Goal: Task Accomplishment & Management: Use online tool/utility

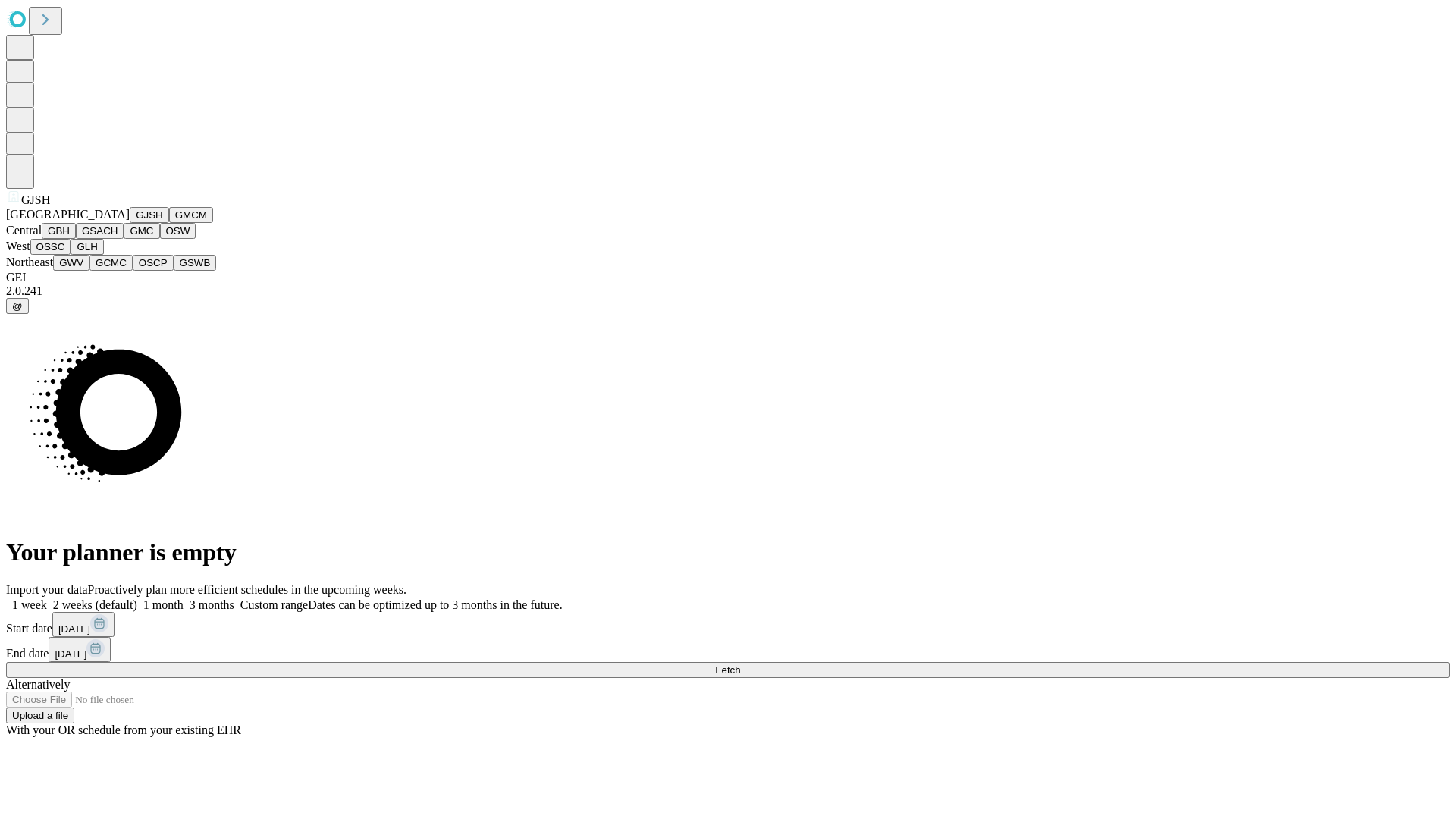
click at [130, 223] on button "GJSH" at bounding box center [150, 215] width 40 height 16
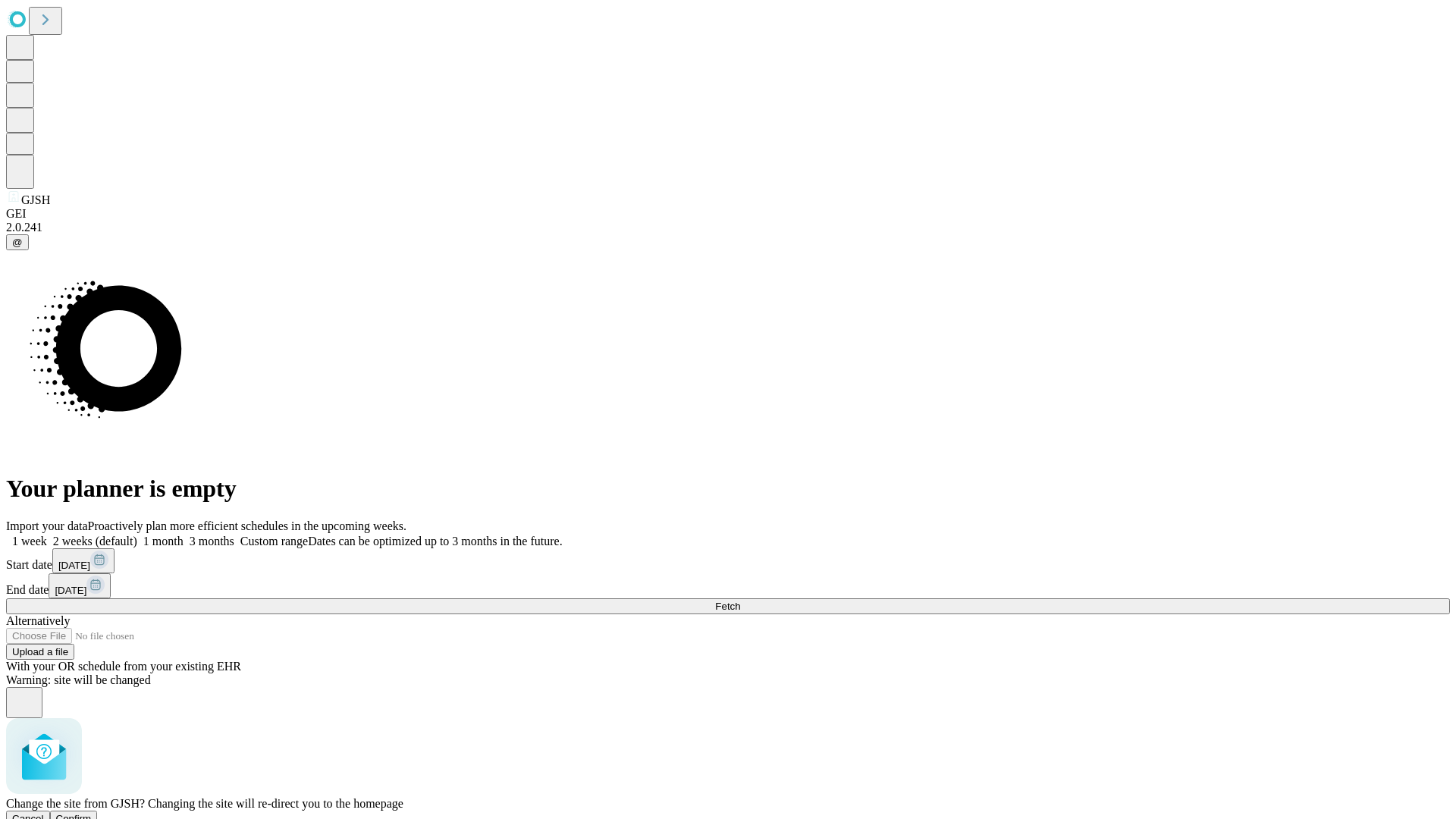
click at [91, 812] on span "Confirm" at bounding box center [74, 818] width 36 height 11
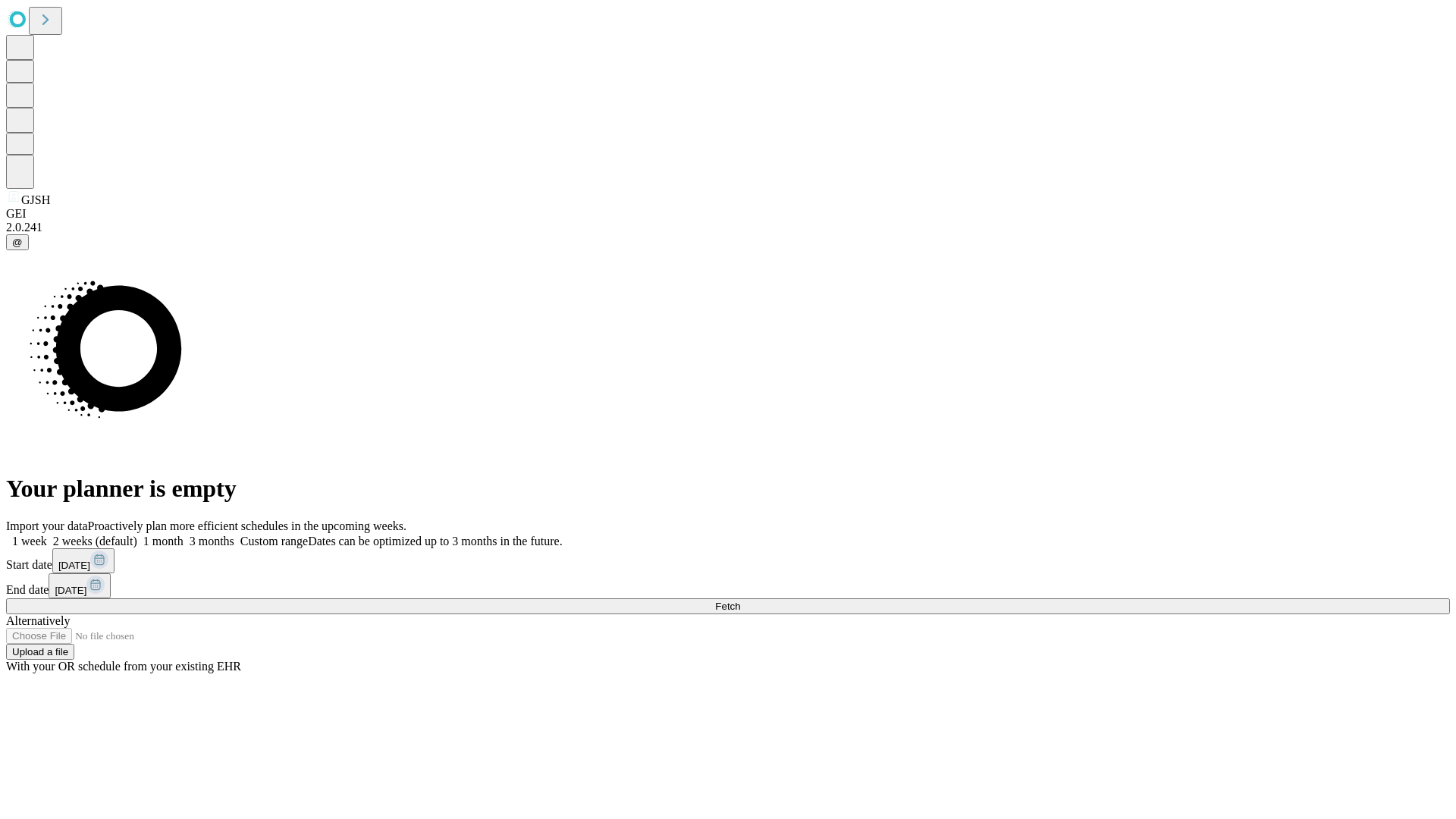
click at [184, 535] on label "1 month" at bounding box center [160, 541] width 46 height 13
click at [740, 601] on span "Fetch" at bounding box center [727, 606] width 25 height 11
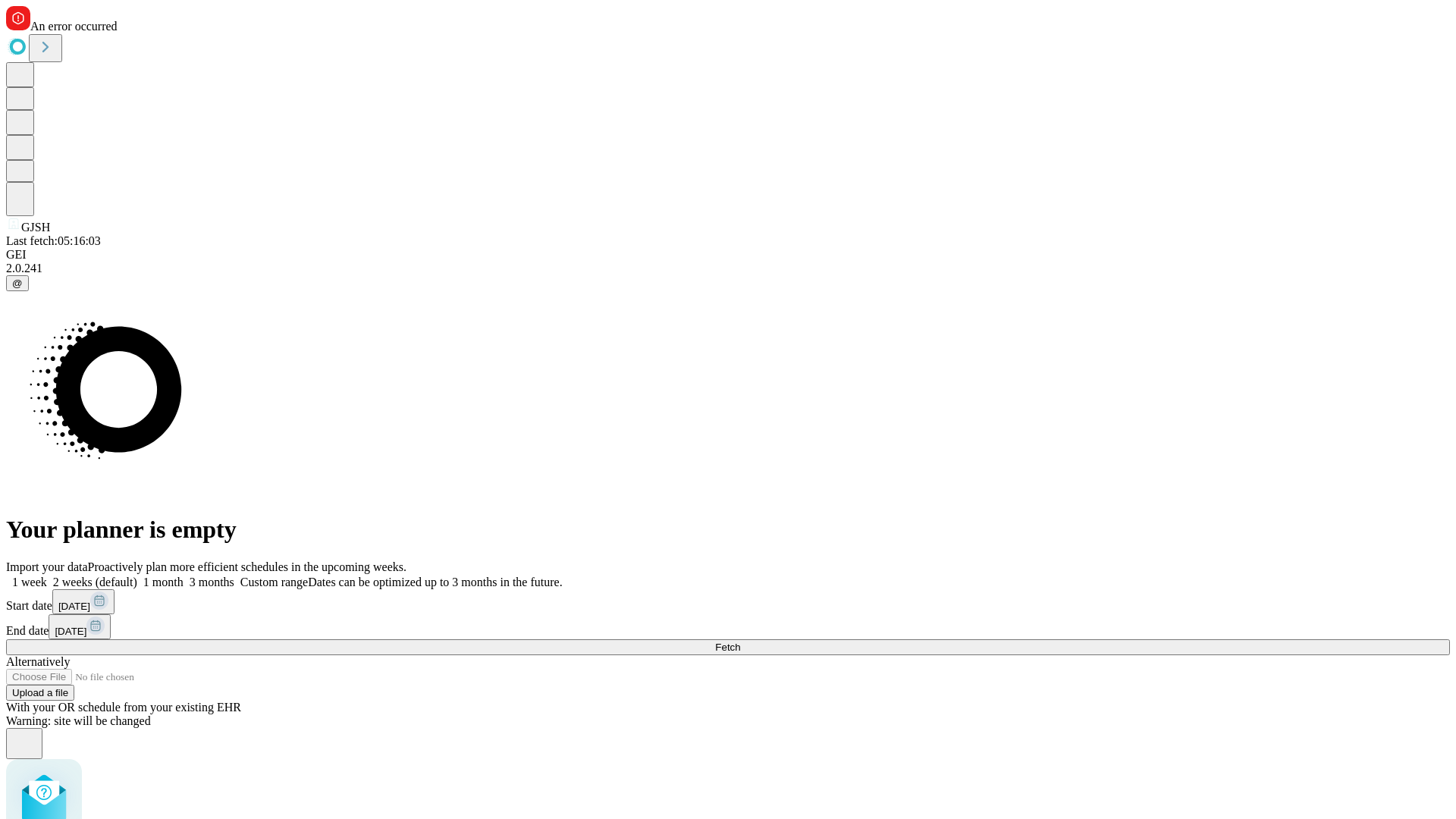
click at [184, 575] on label "1 month" at bounding box center [160, 582] width 46 height 13
click at [740, 641] on span "Fetch" at bounding box center [727, 647] width 25 height 11
click at [184, 575] on label "1 month" at bounding box center [160, 582] width 46 height 13
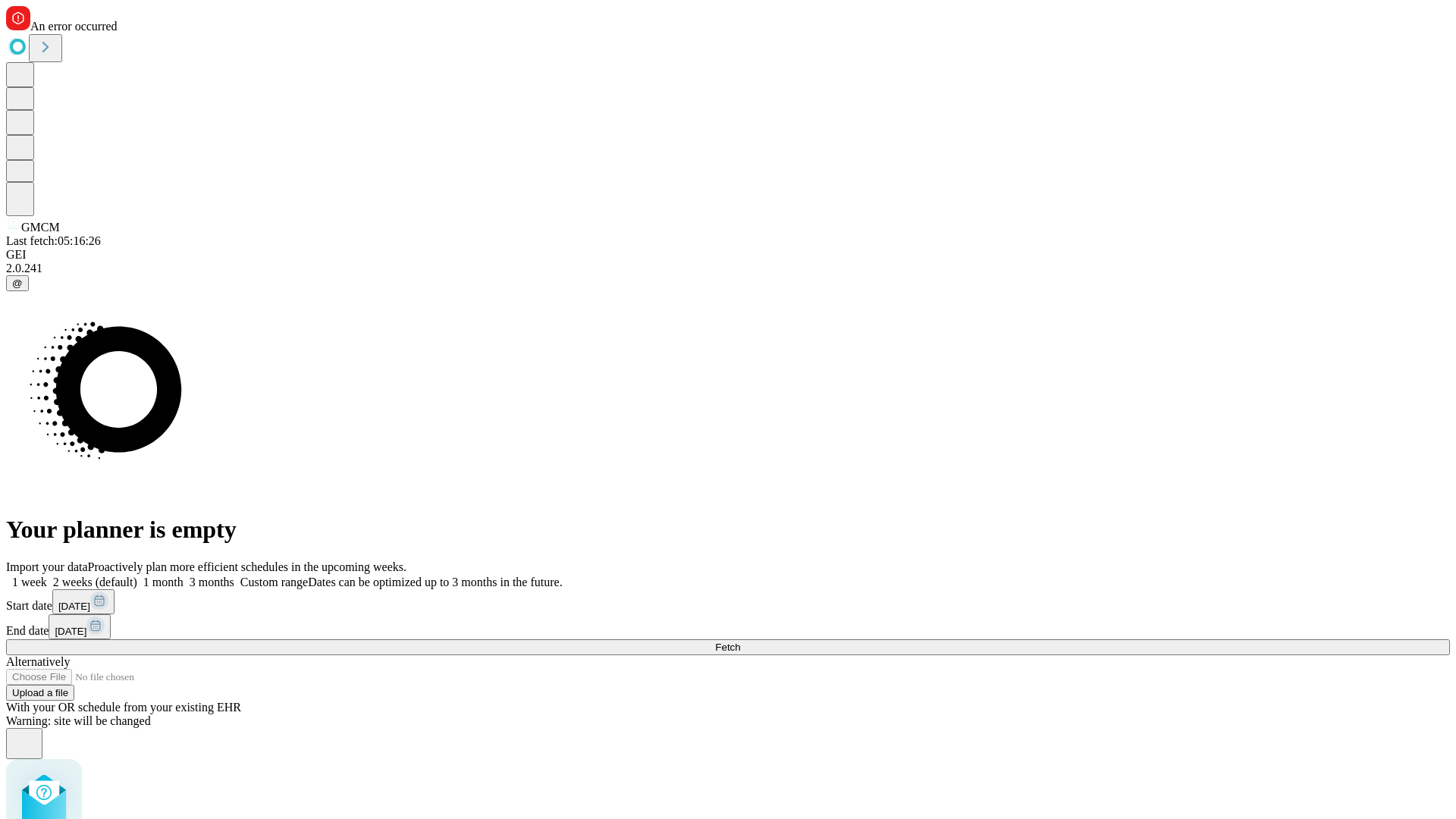
click at [740, 641] on span "Fetch" at bounding box center [727, 647] width 25 height 11
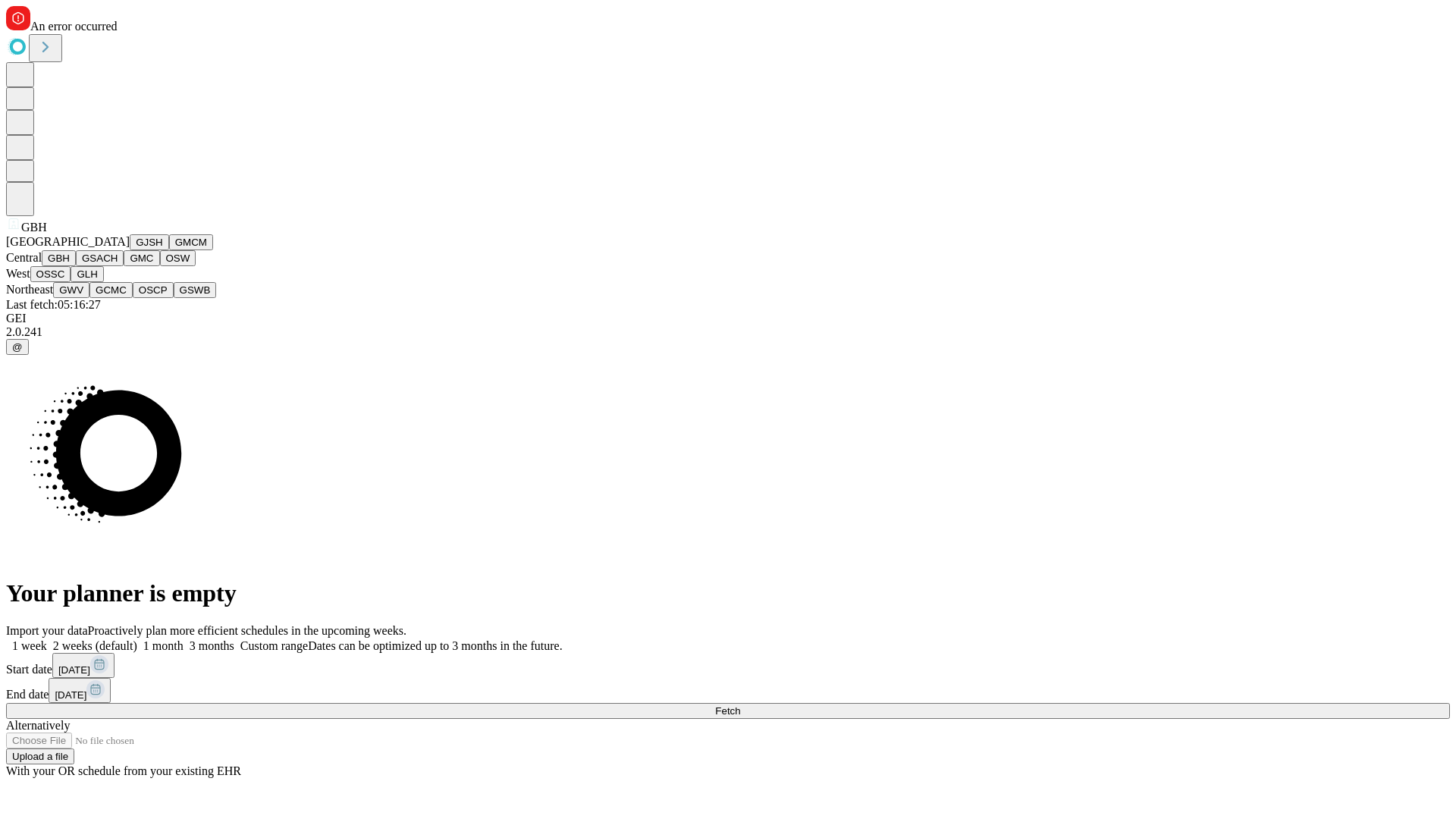
click at [118, 266] on button "GSACH" at bounding box center [100, 258] width 48 height 16
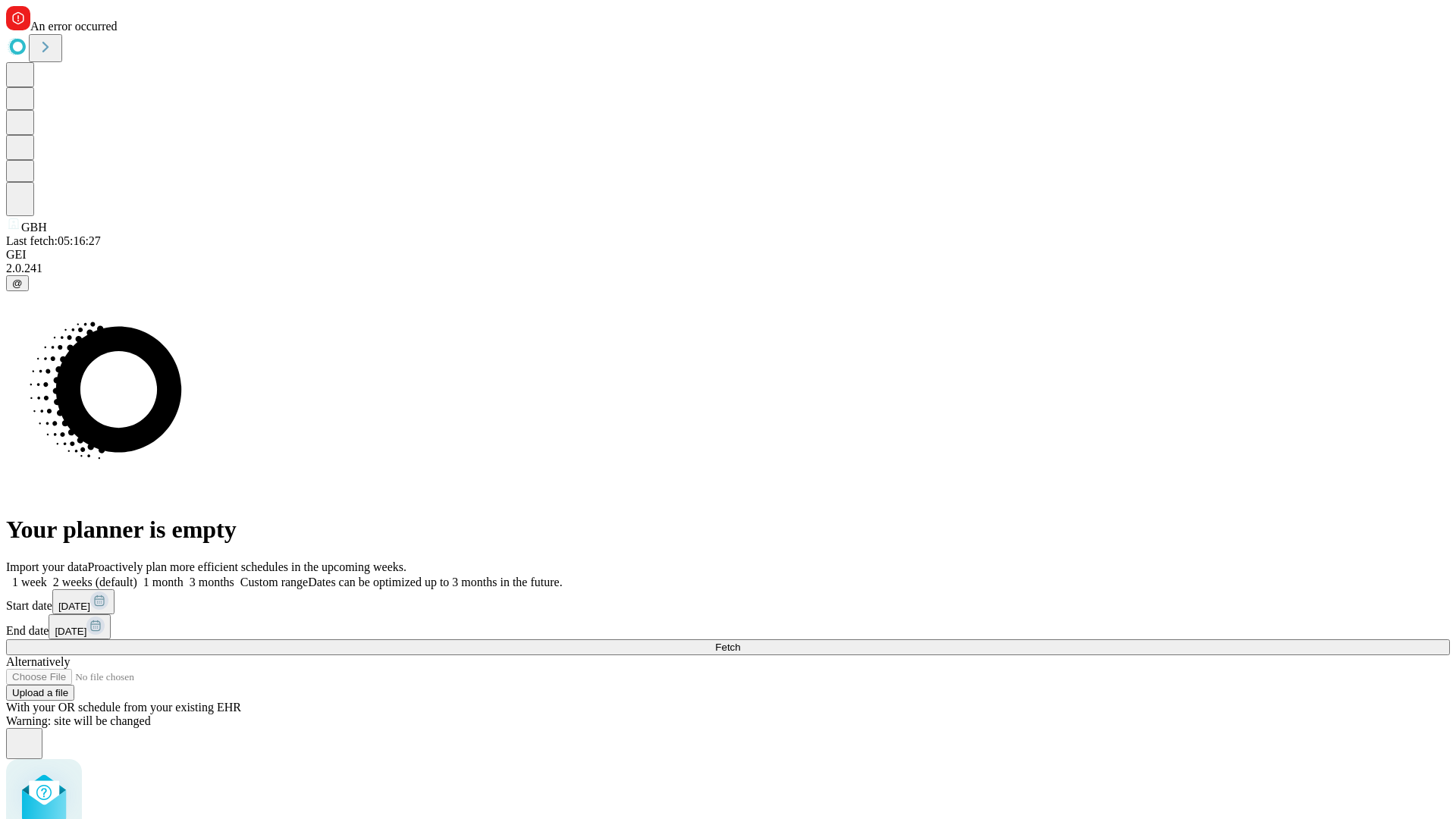
click at [184, 575] on label "1 month" at bounding box center [160, 582] width 46 height 13
click at [740, 641] on span "Fetch" at bounding box center [727, 647] width 25 height 11
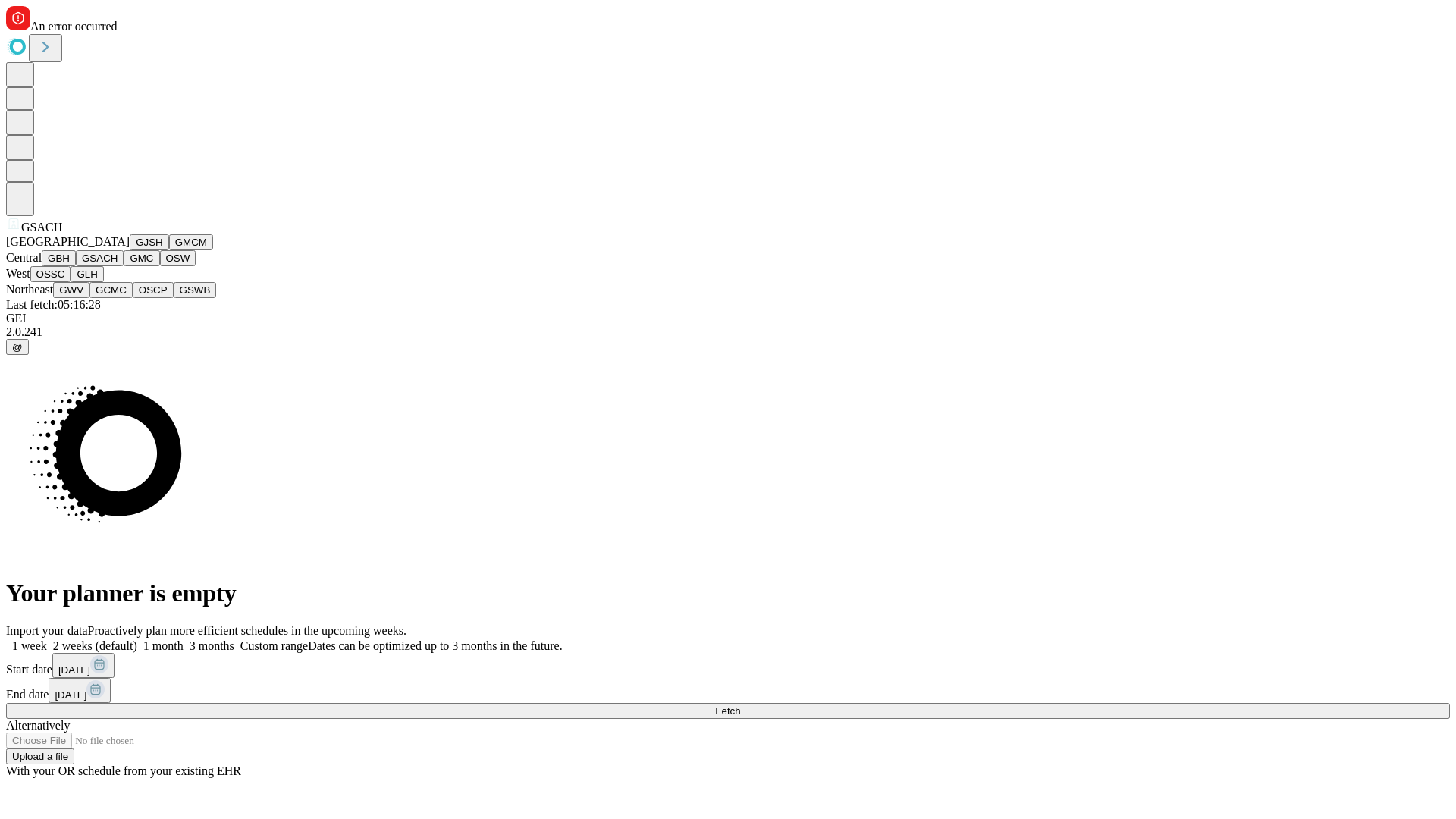
click at [123, 266] on button "GMC" at bounding box center [141, 258] width 36 height 16
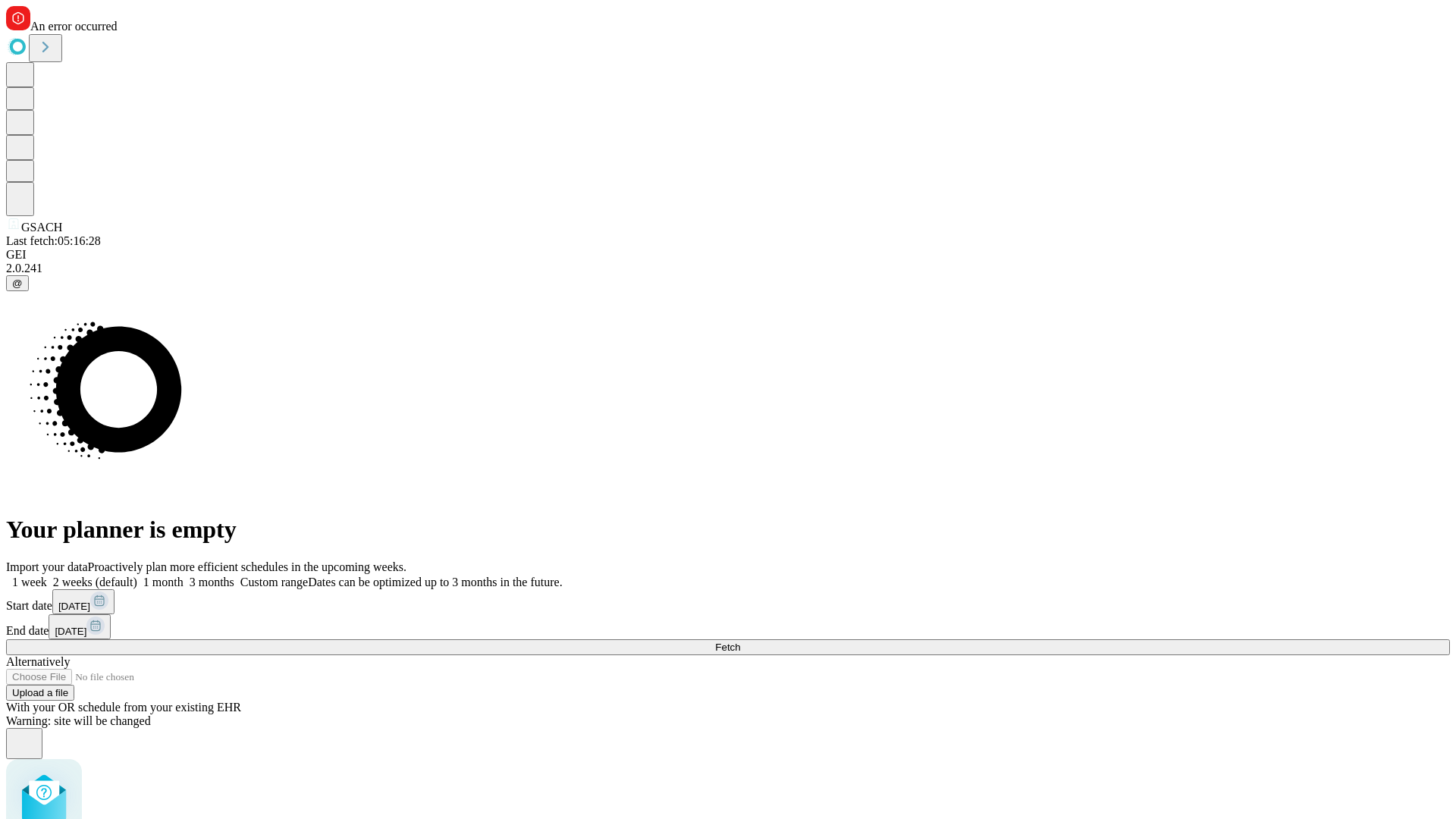
click at [184, 575] on label "1 month" at bounding box center [160, 582] width 46 height 13
click at [740, 641] on span "Fetch" at bounding box center [727, 647] width 25 height 11
click at [184, 575] on label "1 month" at bounding box center [160, 582] width 46 height 13
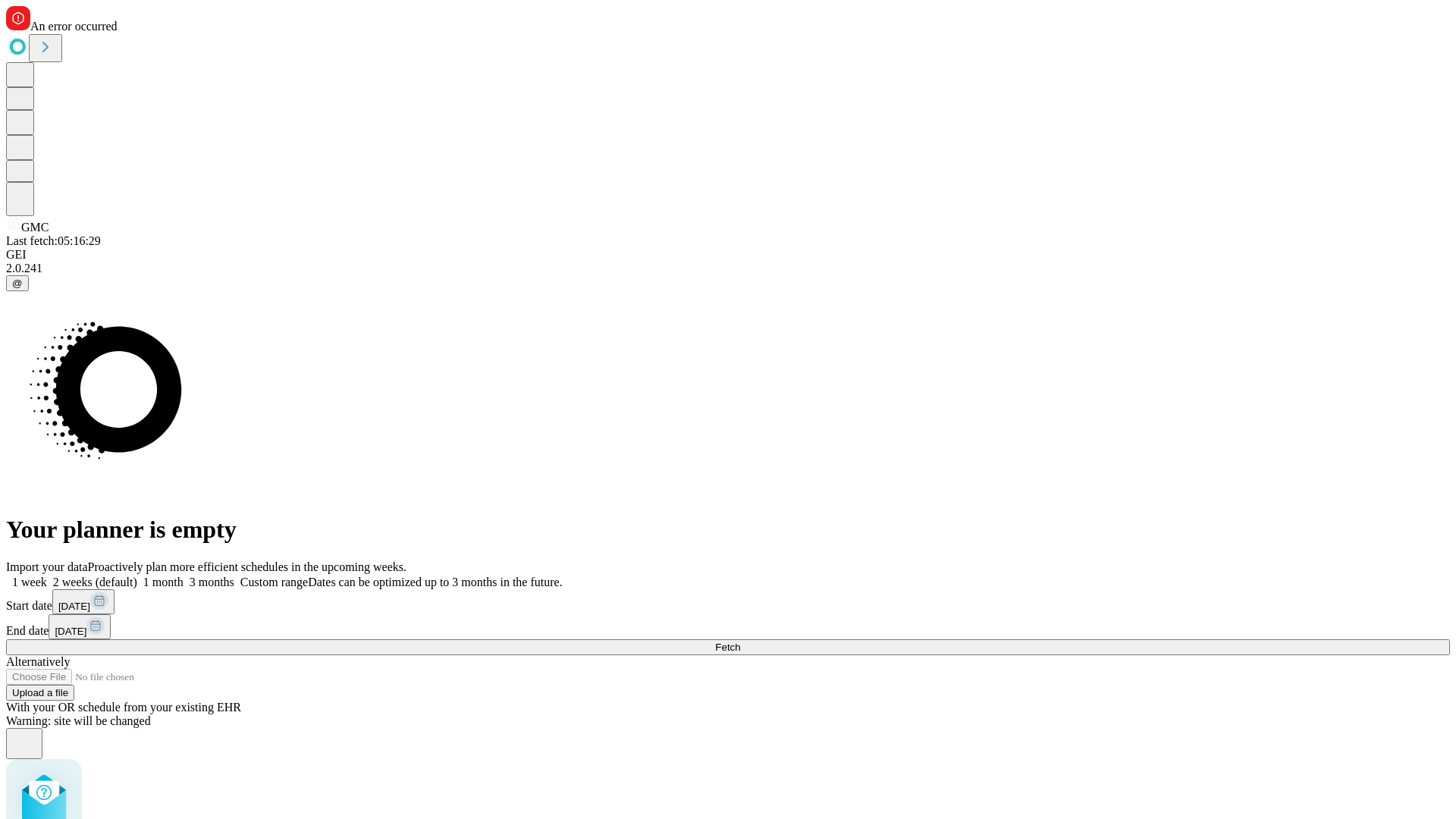
click at [740, 641] on span "Fetch" at bounding box center [727, 647] width 25 height 11
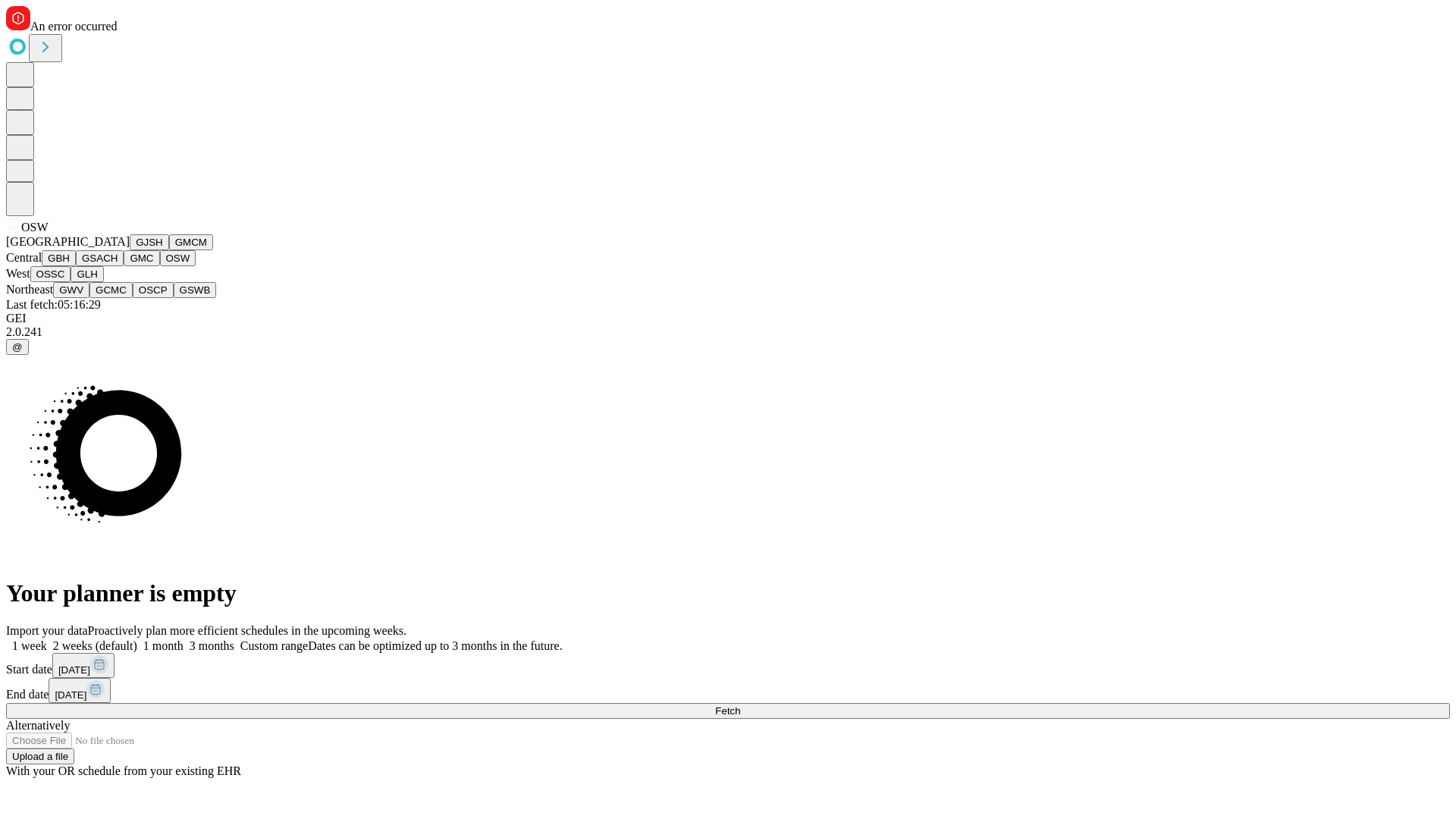
click at [72, 282] on button "OSSC" at bounding box center [50, 274] width 40 height 16
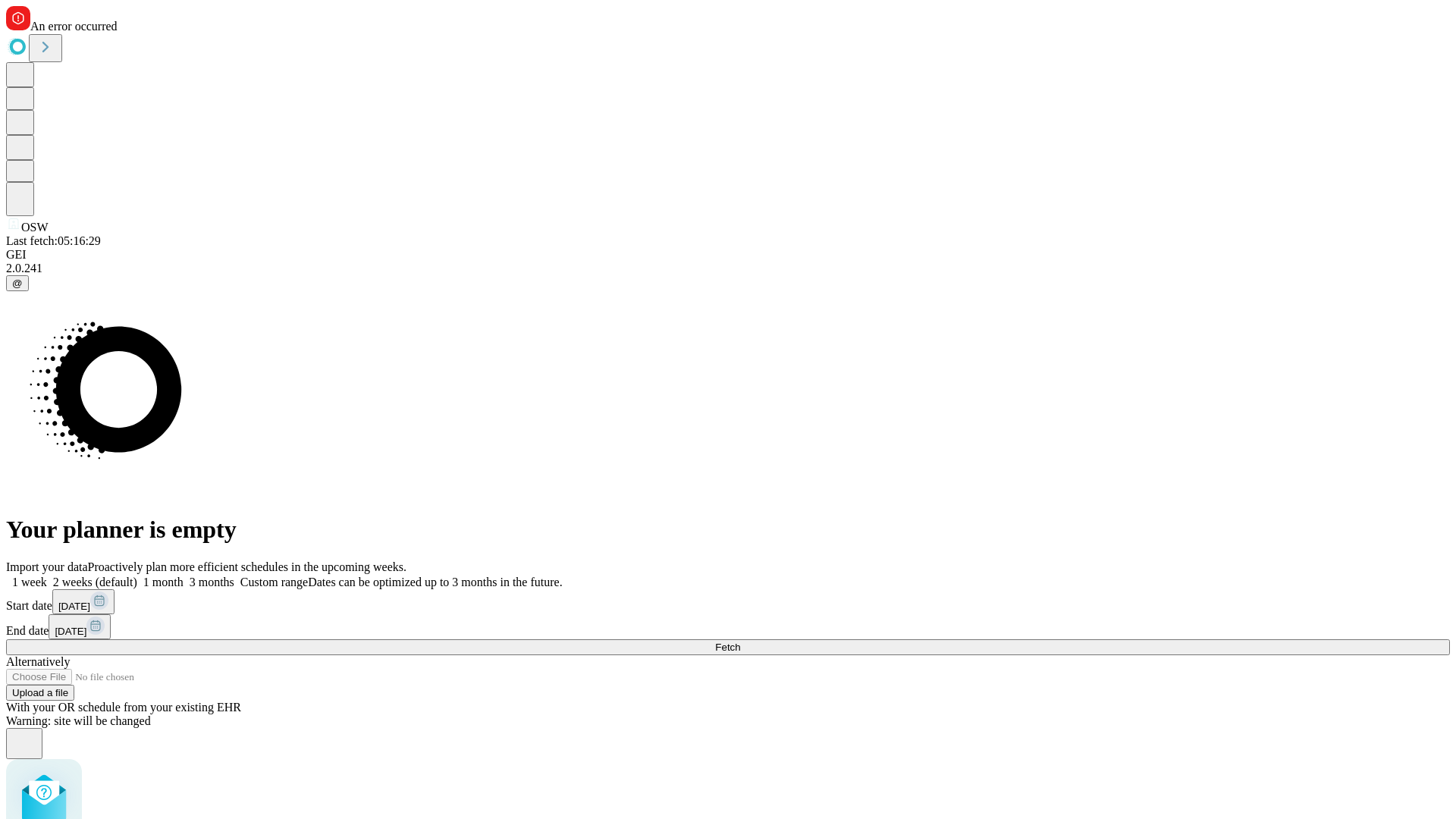
click at [184, 575] on label "1 month" at bounding box center [160, 582] width 46 height 13
click at [740, 641] on span "Fetch" at bounding box center [727, 647] width 25 height 11
click at [184, 575] on label "1 month" at bounding box center [160, 582] width 46 height 13
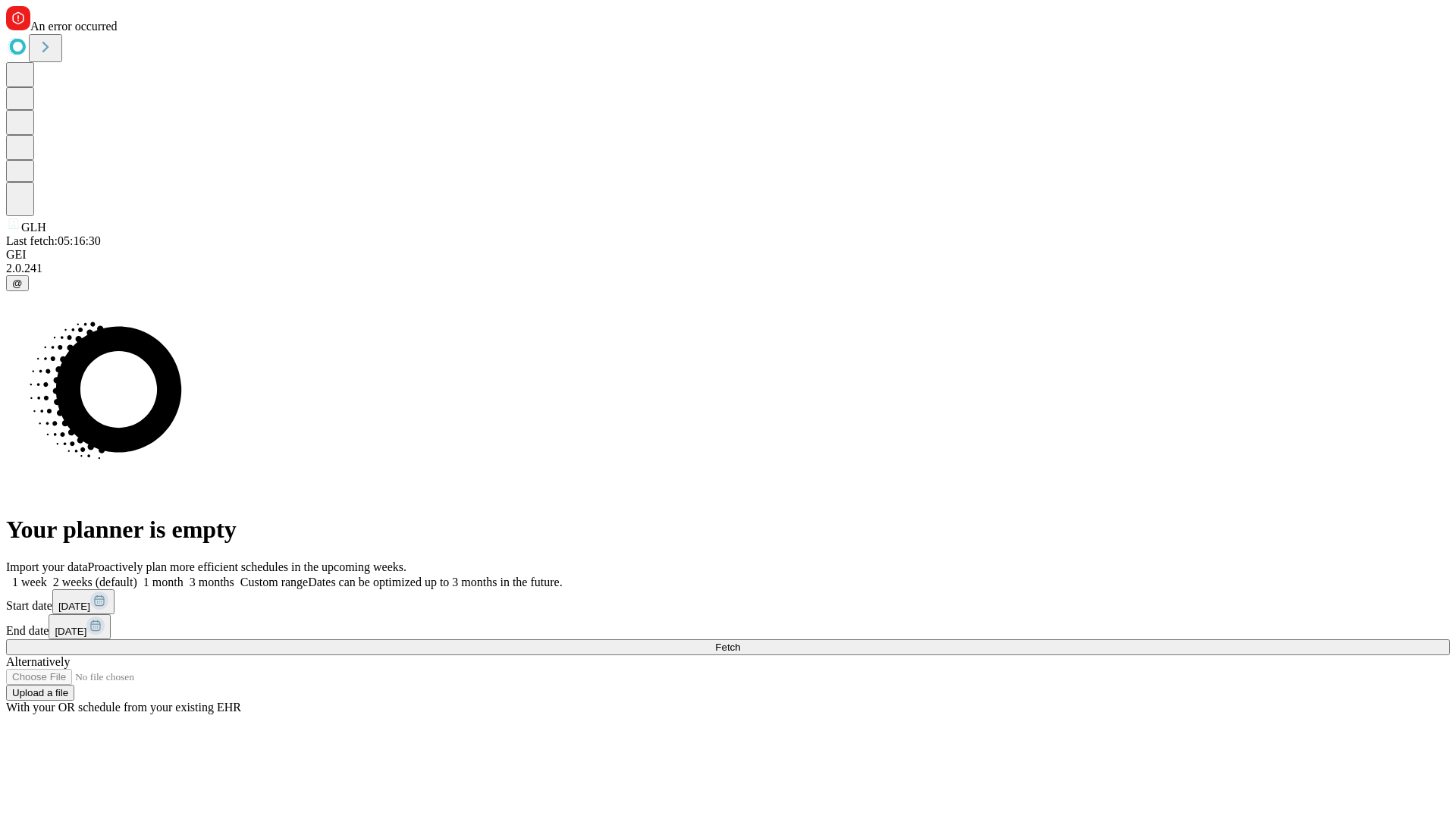
click at [740, 641] on span "Fetch" at bounding box center [727, 647] width 25 height 11
